Goal: Task Accomplishment & Management: Complete application form

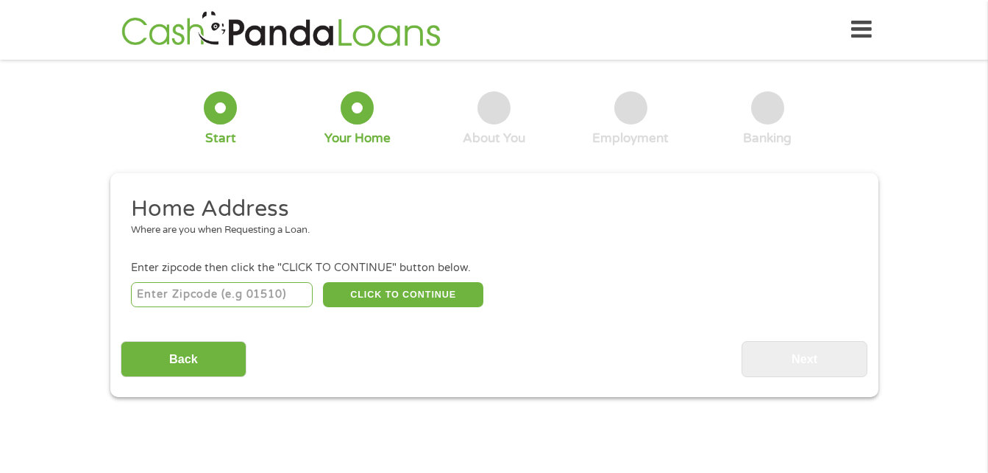
click at [247, 300] on input "number" at bounding box center [222, 294] width 182 height 25
type input "19139"
click at [389, 291] on button "CLICK TO CONTINUE" at bounding box center [403, 294] width 160 height 25
type input "19139"
type input "[GEOGRAPHIC_DATA]"
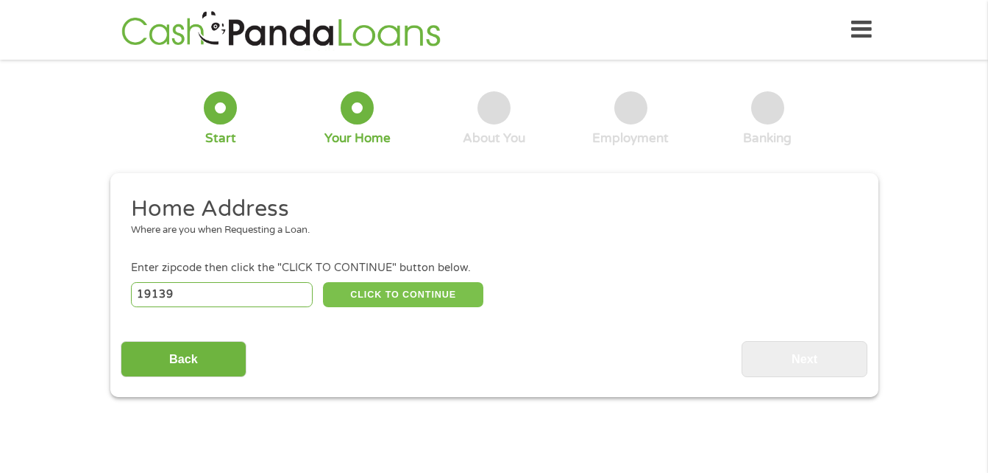
select select "[US_STATE]"
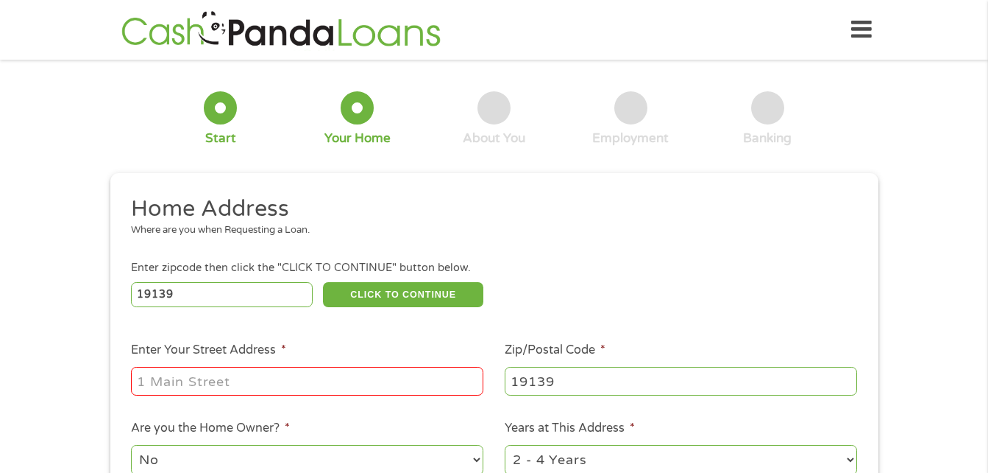
click at [314, 388] on input "Enter Your Street Address *" at bounding box center [307, 381] width 353 height 28
type input "[STREET_ADDRESS][PERSON_NAME]"
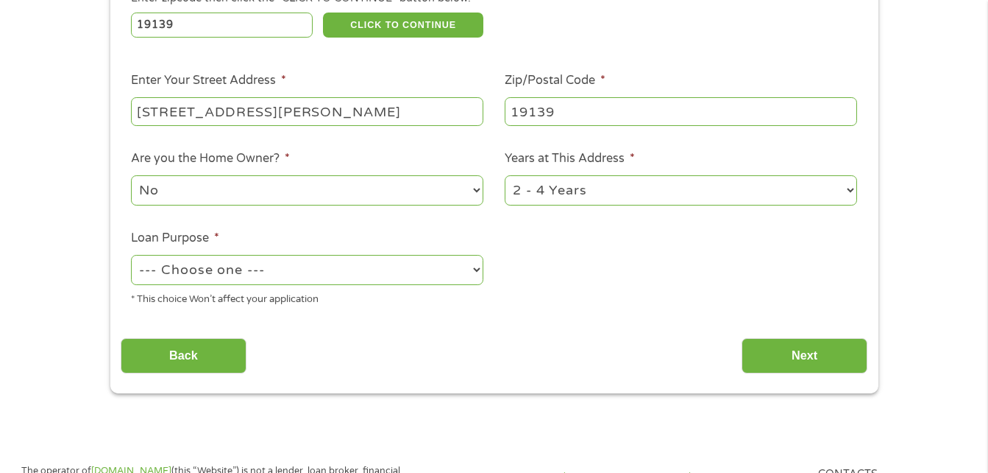
scroll to position [272, 0]
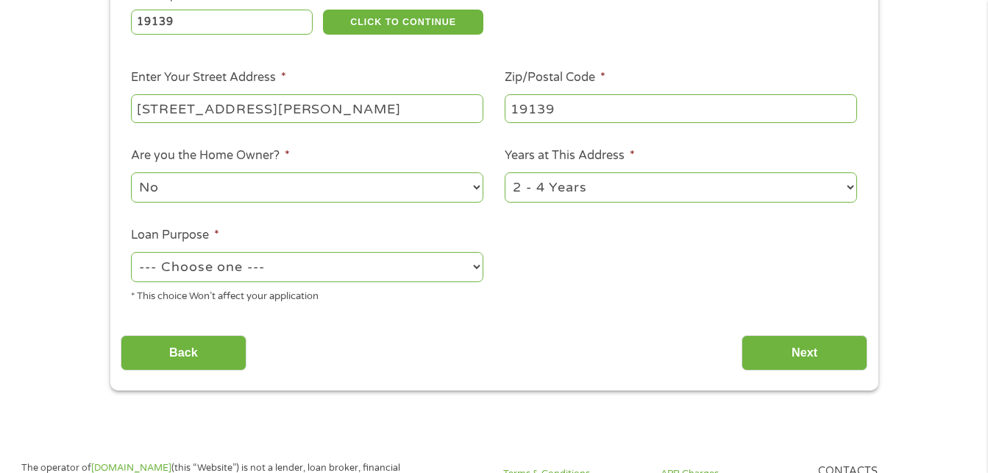
click at [476, 266] on select "--- Choose one --- Pay Bills Debt Consolidation Home Improvement Major Purchase…" at bounding box center [307, 267] width 353 height 30
select select "paybills"
click at [131, 252] on select "--- Choose one --- Pay Bills Debt Consolidation Home Improvement Major Purchase…" at bounding box center [307, 267] width 353 height 30
click at [797, 353] on input "Next" at bounding box center [805, 353] width 126 height 36
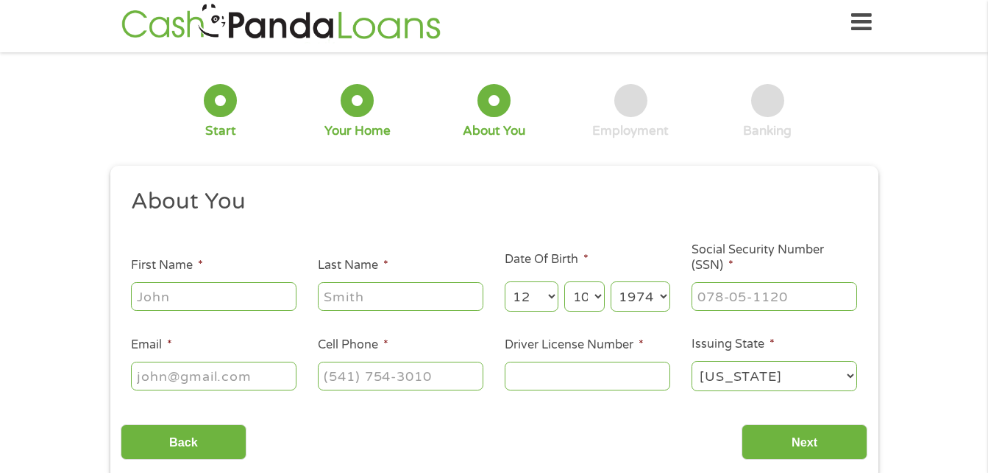
scroll to position [0, 0]
